Goal: Information Seeking & Learning: Find specific page/section

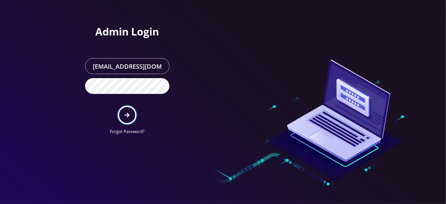
click at [129, 115] on icon "submit" at bounding box center [127, 115] width 5 height 5
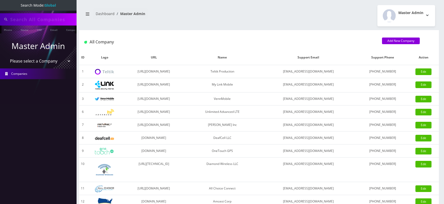
type input "4929"
select select "1"
click at [6, 57] on select "Please select a Company Teltik Production My Link Mobile VennMobile Unlimited A…" at bounding box center [38, 62] width 65 height 10
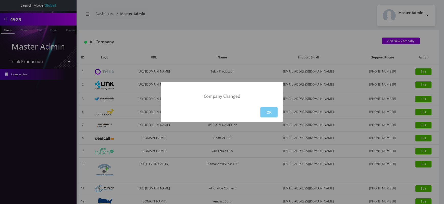
click at [270, 112] on button "OK" at bounding box center [268, 112] width 17 height 10
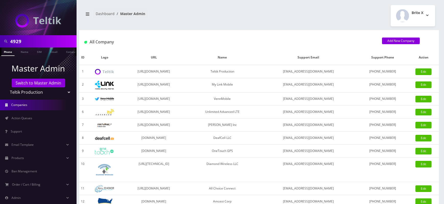
scroll to position [36, 0]
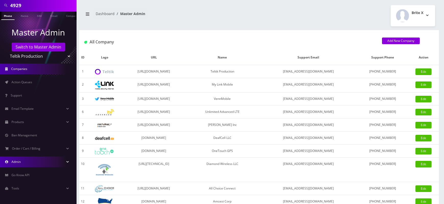
click at [25, 159] on link "Admin" at bounding box center [38, 162] width 77 height 11
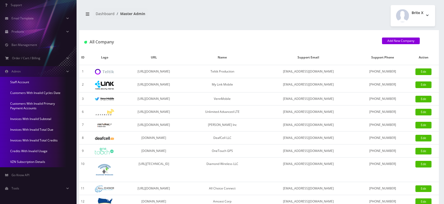
click at [34, 131] on link "Invoices With Invalid Total Due" at bounding box center [38, 129] width 77 height 11
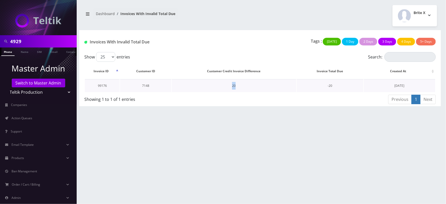
drag, startPoint x: 232, startPoint y: 86, endPoint x: 238, endPoint y: 86, distance: 5.6
click at [238, 86] on td "20" at bounding box center [234, 85] width 124 height 13
click at [145, 86] on td "7148" at bounding box center [145, 85] width 51 height 13
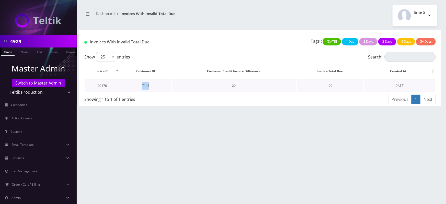
click at [145, 85] on td "7148" at bounding box center [145, 85] width 51 height 13
click at [155, 98] on div "Showing 1 to 1 of 1 entries" at bounding box center [170, 98] width 172 height 8
click at [145, 86] on td "7148" at bounding box center [145, 85] width 51 height 13
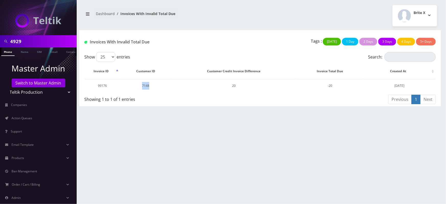
copy td "7148"
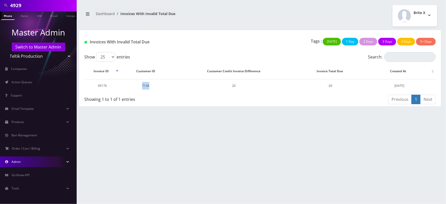
click at [24, 166] on link "Admin" at bounding box center [38, 162] width 77 height 11
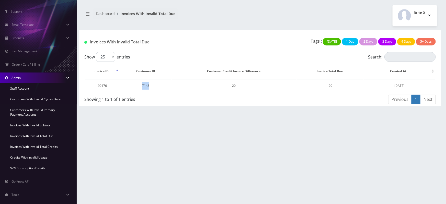
scroll to position [126, 0]
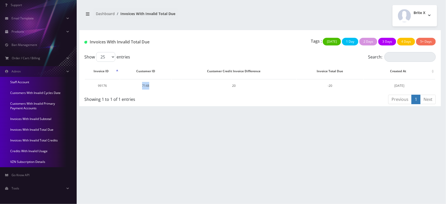
click at [37, 139] on link "Invoices With Invalid Total Credits" at bounding box center [38, 140] width 77 height 11
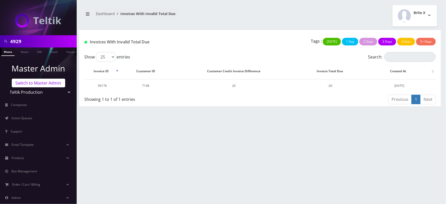
click at [42, 79] on link "Switch to Master Admin" at bounding box center [38, 83] width 53 height 9
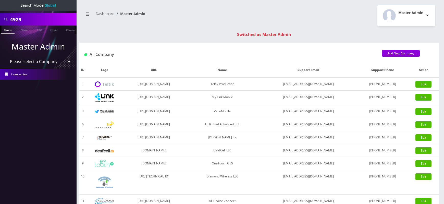
click at [17, 21] on input "4929" at bounding box center [42, 20] width 65 height 10
paste input "7148"
type input "7148"
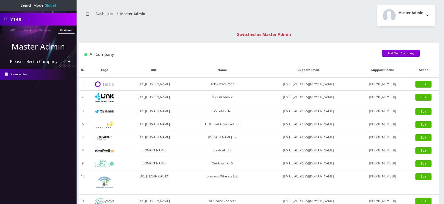
click at [64, 31] on link "Customer" at bounding box center [67, 30] width 18 height 8
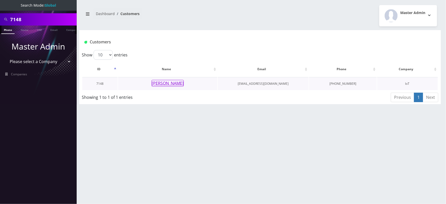
click at [164, 85] on button "Javier Navarrete" at bounding box center [167, 83] width 32 height 7
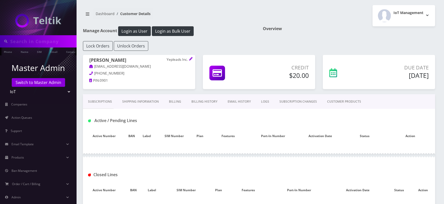
type input "7148"
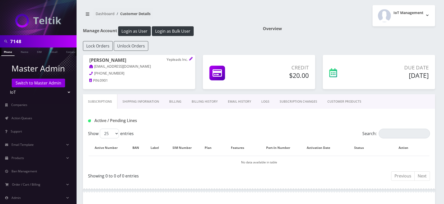
click at [213, 100] on link "Billing History" at bounding box center [205, 101] width 36 height 15
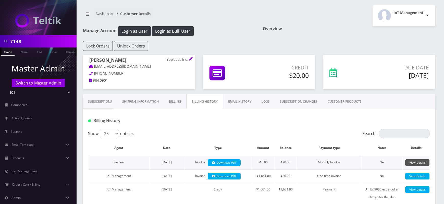
click at [421, 161] on link "View Details" at bounding box center [417, 162] width 24 height 7
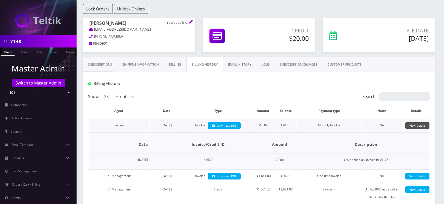
scroll to position [38, 0]
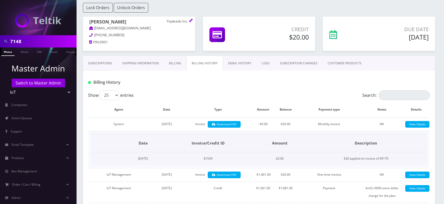
click at [225, 159] on td "81539" at bounding box center [208, 158] width 93 height 13
copy td "81539"
click at [17, 42] on input "7148" at bounding box center [42, 42] width 65 height 10
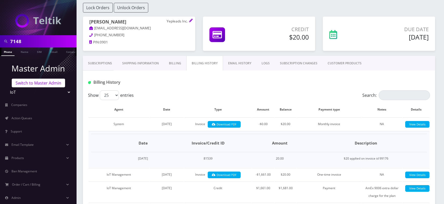
click at [41, 83] on link "Switch to Master Admin" at bounding box center [38, 83] width 53 height 9
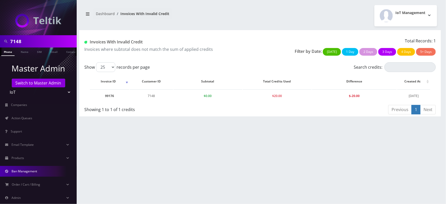
scroll to position [23, 0]
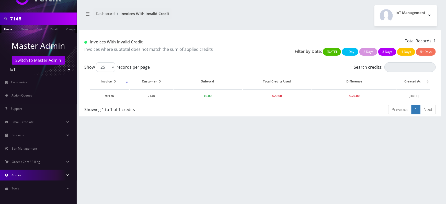
click at [30, 174] on link "Admin" at bounding box center [38, 175] width 77 height 11
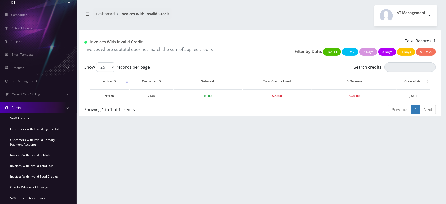
scroll to position [113, 0]
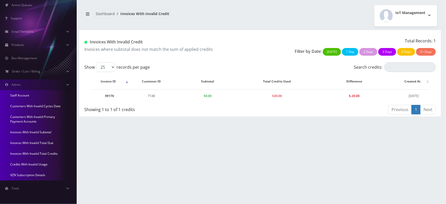
click at [36, 164] on link "Credits With Invalid Usage" at bounding box center [38, 164] width 77 height 11
